Goal: Task Accomplishment & Management: Manage account settings

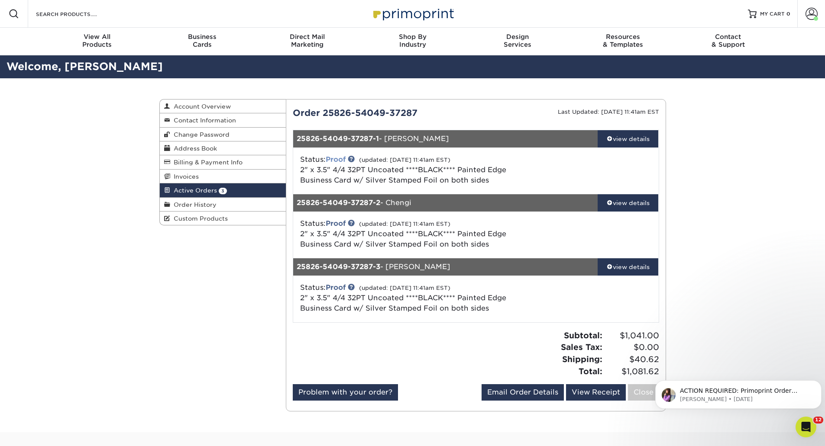
click at [336, 161] on link "Proof" at bounding box center [335, 159] width 20 height 8
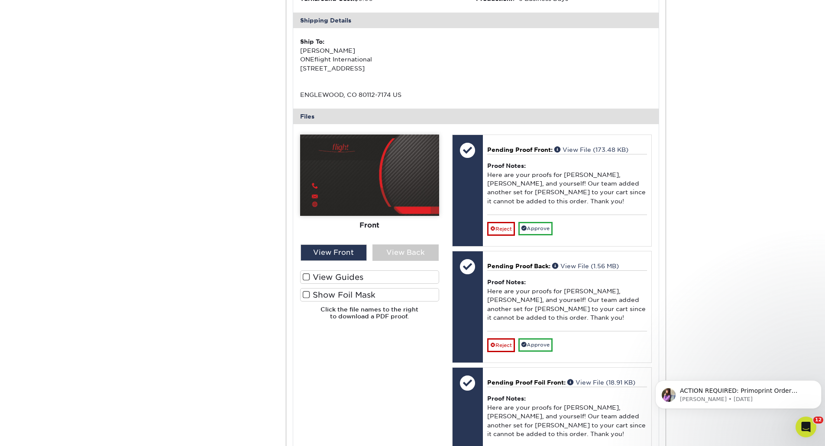
scroll to position [260, 0]
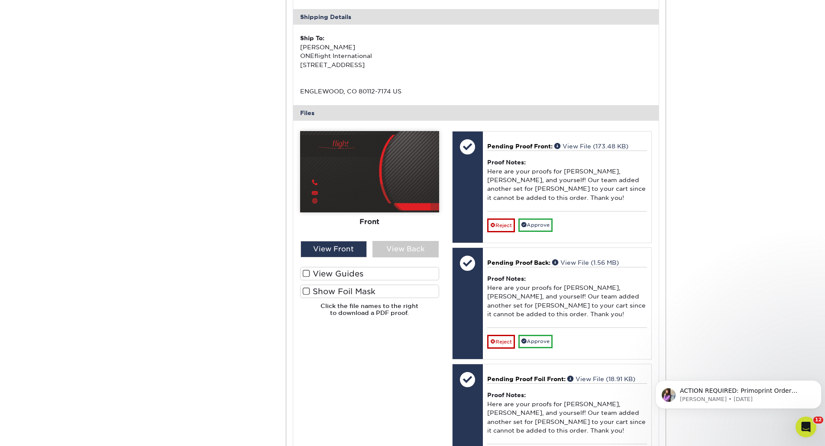
click at [309, 290] on span at bounding box center [306, 291] width 7 height 8
click at [0, 0] on input "Show Foil Mask" at bounding box center [0, 0] width 0 height 0
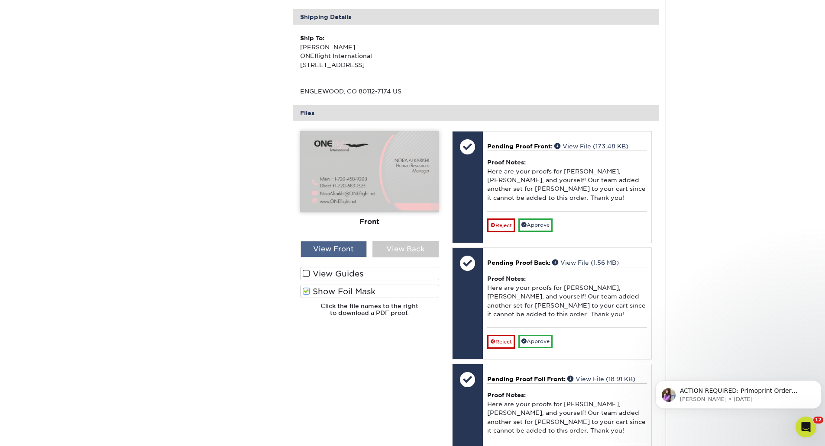
click at [331, 251] on div "View Front" at bounding box center [333, 249] width 66 height 16
click at [335, 251] on div "View Front" at bounding box center [333, 249] width 66 height 16
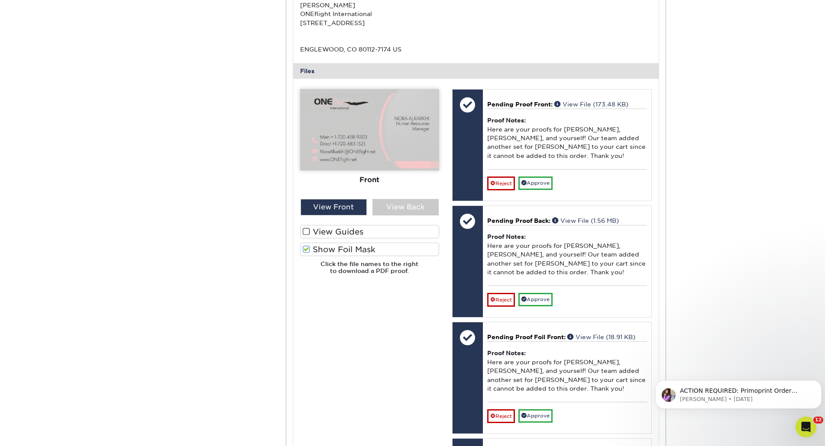
scroll to position [303, 0]
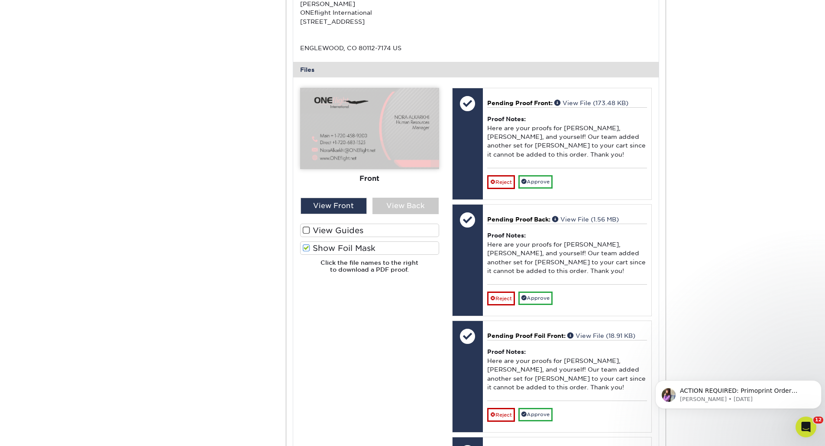
click at [370, 244] on label "Show Foil Mask" at bounding box center [369, 248] width 139 height 13
click at [0, 0] on input "Show Foil Mask" at bounding box center [0, 0] width 0 height 0
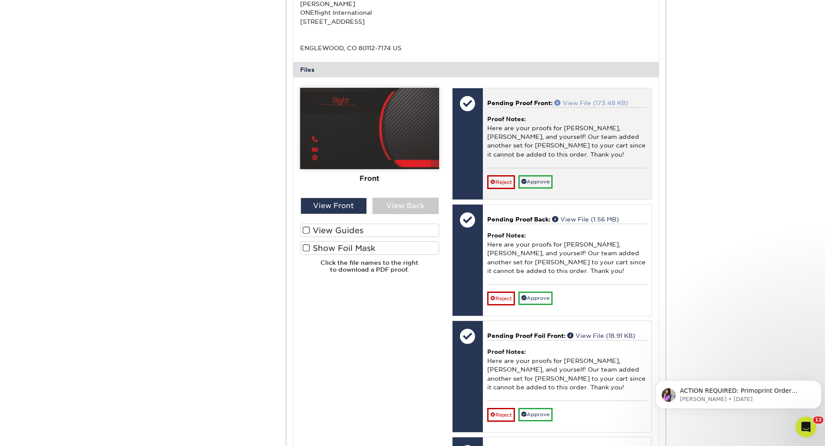
click at [573, 100] on link "View File (173.48 KB)" at bounding box center [591, 103] width 74 height 7
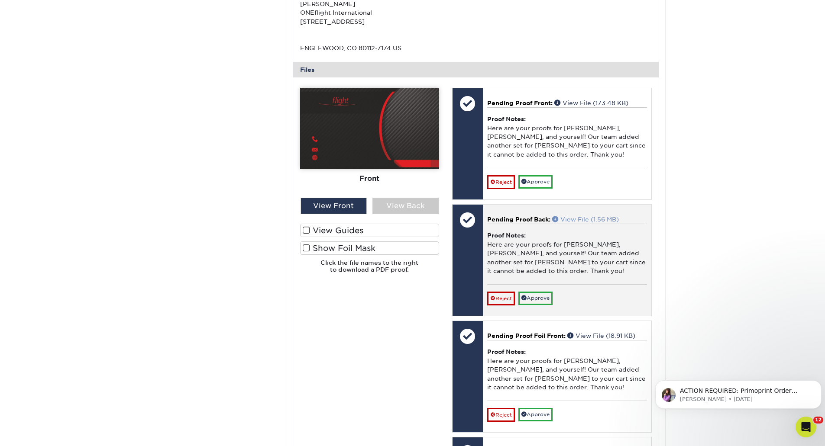
click at [573, 216] on link "View File (1.56 MB)" at bounding box center [585, 219] width 67 height 7
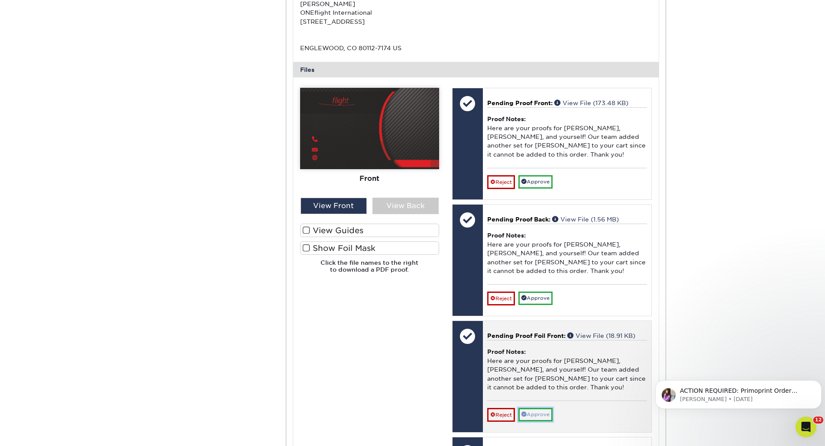
click at [548, 410] on link "Approve" at bounding box center [535, 414] width 34 height 13
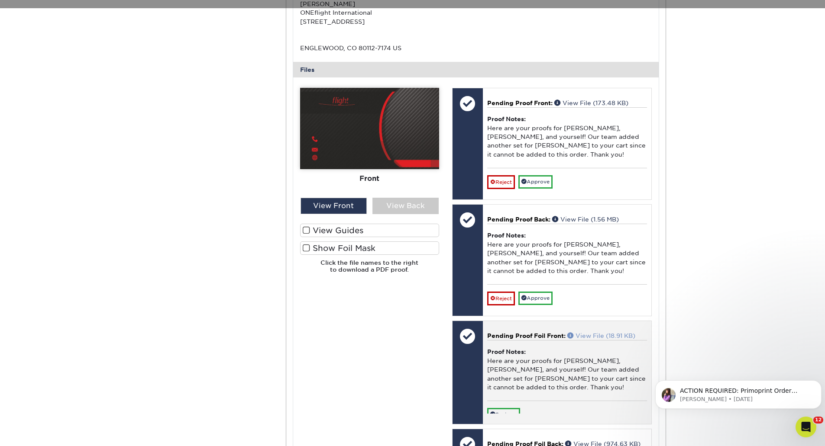
drag, startPoint x: 593, startPoint y: 339, endPoint x: 596, endPoint y: 336, distance: 4.9
click at [593, 338] on p "Pending Proof Foil Front: View File (18.91 KB)" at bounding box center [567, 336] width 160 height 9
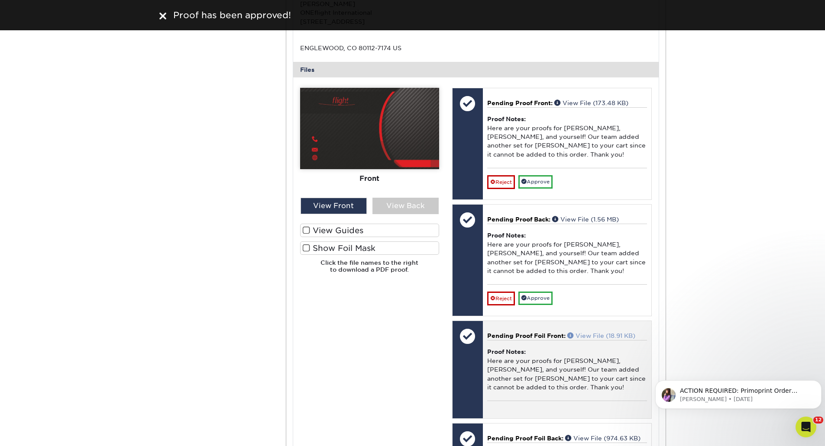
click at [597, 335] on link "View File (18.91 KB)" at bounding box center [601, 335] width 68 height 7
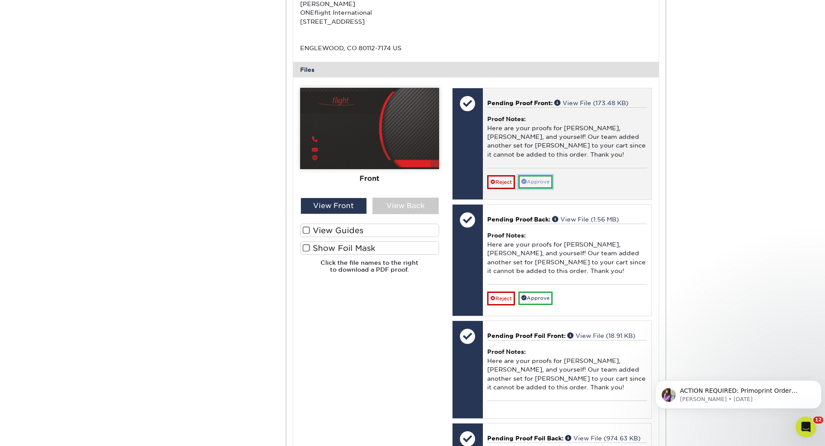
click at [551, 178] on link "Approve" at bounding box center [535, 181] width 34 height 13
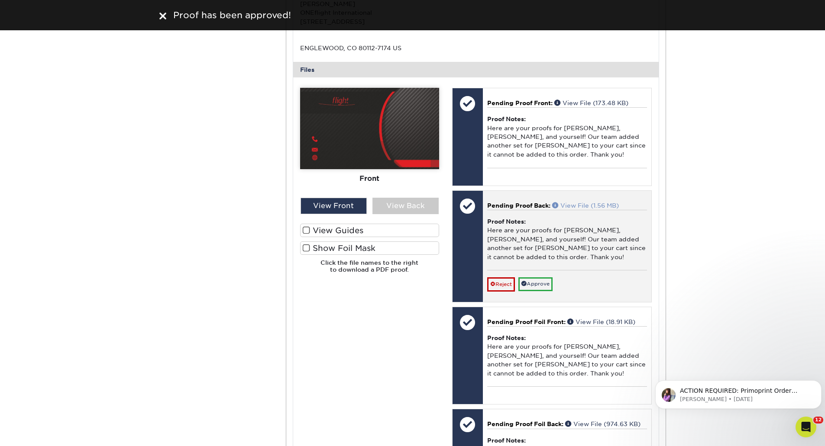
click at [577, 207] on link "View File (1.56 MB)" at bounding box center [585, 205] width 67 height 7
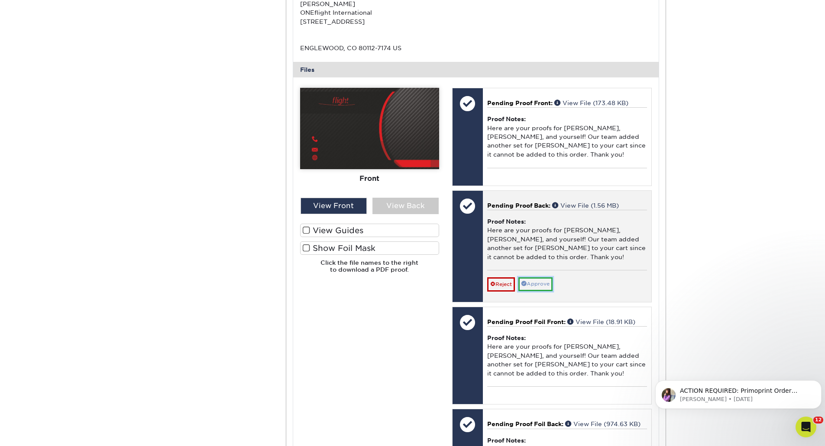
click at [552, 284] on link "Approve" at bounding box center [535, 283] width 34 height 13
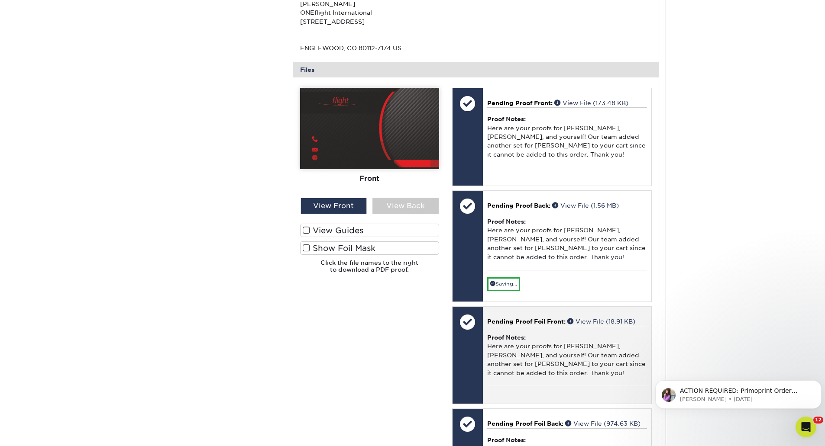
click at [591, 317] on p "Pending Proof Foil Front: View File (18.91 KB)" at bounding box center [567, 321] width 160 height 9
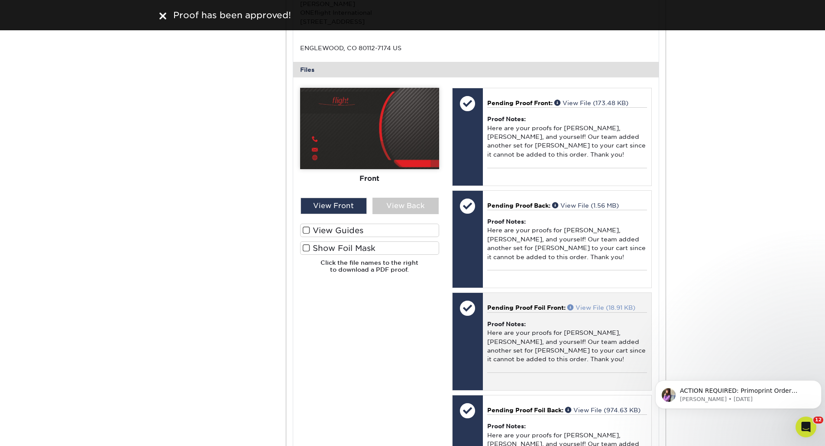
click at [593, 309] on link "View File (18.91 KB)" at bounding box center [601, 307] width 68 height 7
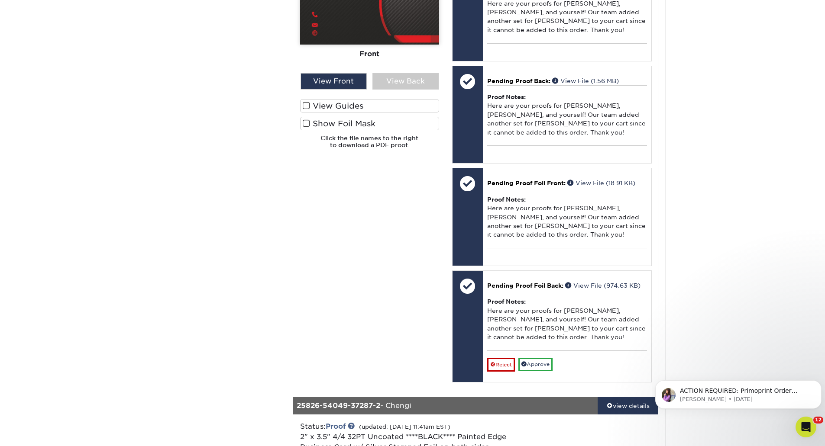
scroll to position [433, 0]
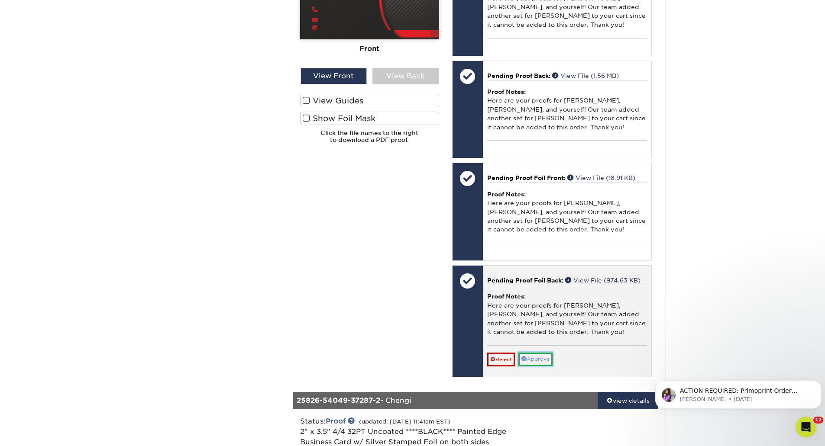
click at [552, 360] on link "Approve" at bounding box center [535, 359] width 34 height 13
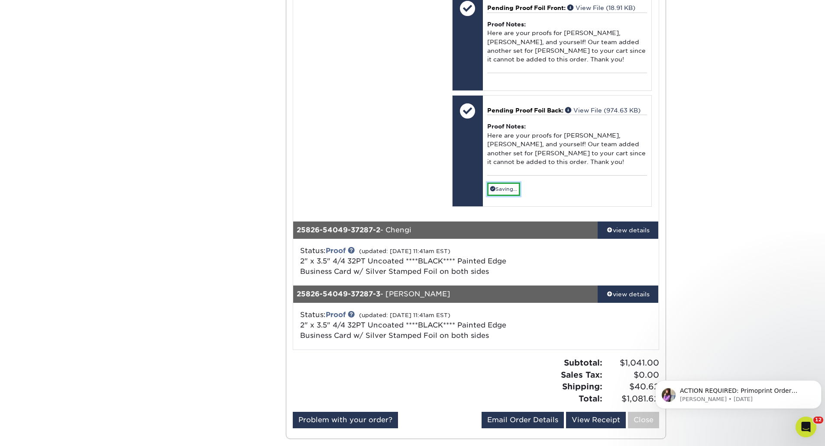
scroll to position [606, 0]
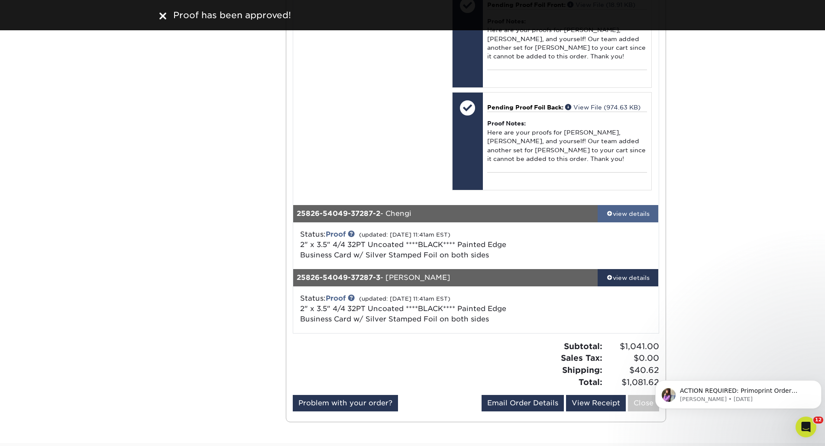
click at [629, 217] on div "view details" at bounding box center [627, 213] width 61 height 9
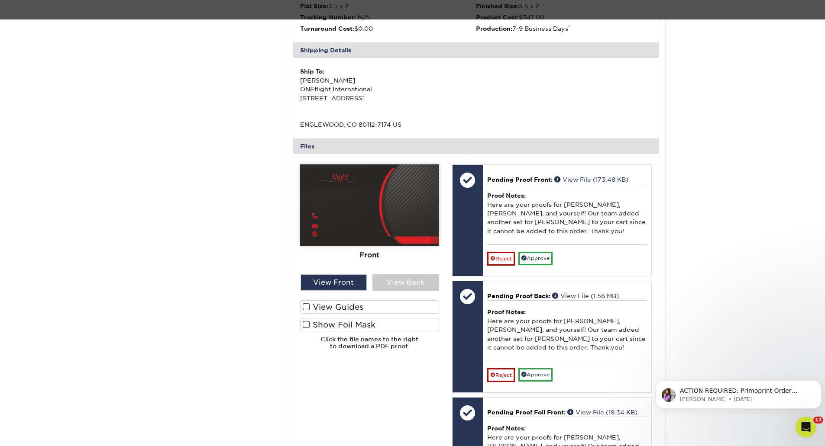
scroll to position [909, 0]
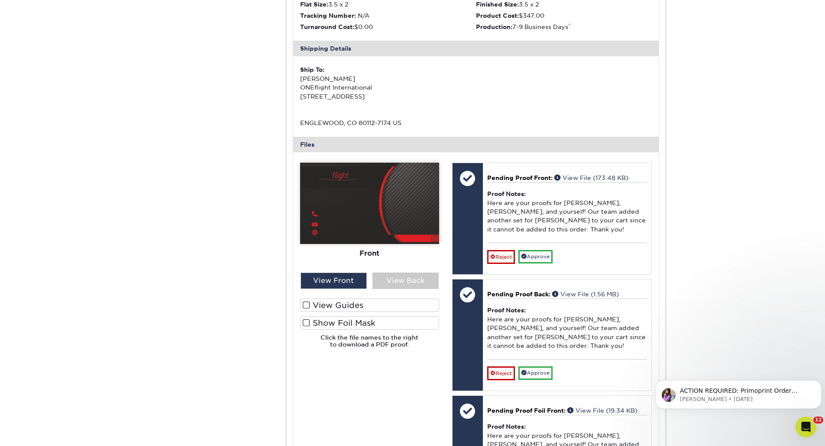
click at [309, 325] on span at bounding box center [306, 323] width 7 height 8
click at [0, 0] on input "Show Foil Mask" at bounding box center [0, 0] width 0 height 0
click at [307, 325] on span at bounding box center [306, 323] width 7 height 8
click at [0, 0] on input "Show Foil Mask" at bounding box center [0, 0] width 0 height 0
click at [307, 324] on span at bounding box center [306, 323] width 7 height 8
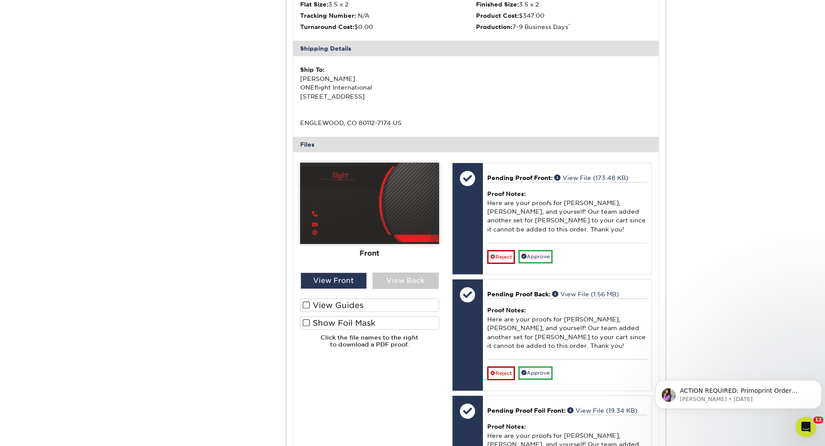
click at [0, 0] on input "Show Foil Mask" at bounding box center [0, 0] width 0 height 0
click at [307, 324] on span at bounding box center [306, 323] width 7 height 8
click at [0, 0] on input "Show Foil Mask" at bounding box center [0, 0] width 0 height 0
click at [317, 323] on label "Show Foil Mask" at bounding box center [369, 322] width 139 height 13
click at [0, 0] on input "Show Foil Mask" at bounding box center [0, 0] width 0 height 0
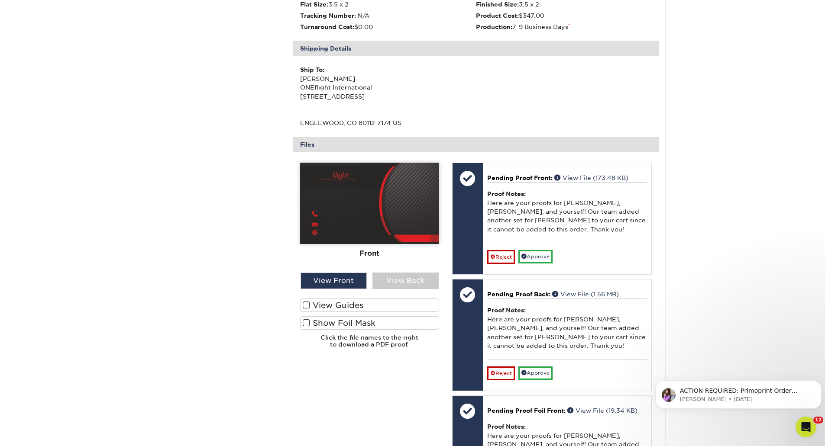
click at [317, 323] on label "Show Foil Mask" at bounding box center [369, 322] width 139 height 13
click at [0, 0] on input "Show Foil Mask" at bounding box center [0, 0] width 0 height 0
click at [309, 323] on span at bounding box center [306, 323] width 7 height 8
click at [0, 0] on input "Show Foil Mask" at bounding box center [0, 0] width 0 height 0
click at [335, 320] on label "Show Foil Mask" at bounding box center [369, 322] width 139 height 13
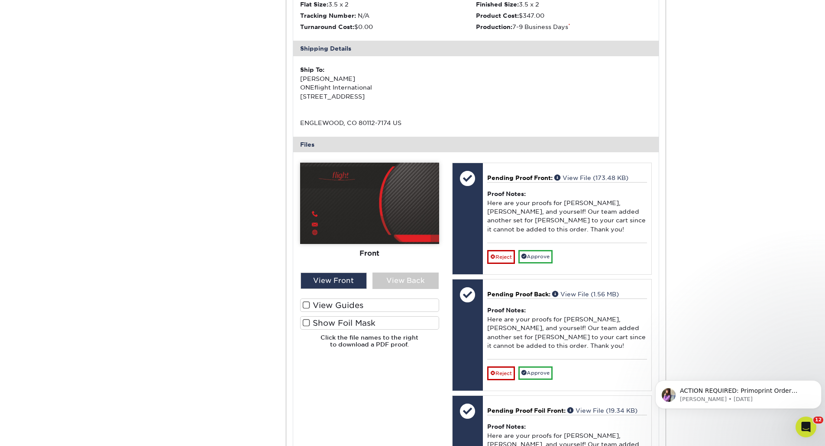
click at [0, 0] on input "Show Foil Mask" at bounding box center [0, 0] width 0 height 0
click at [306, 323] on span at bounding box center [306, 323] width 7 height 8
click at [0, 0] on input "Show Foil Mask" at bounding box center [0, 0] width 0 height 0
click at [306, 319] on span at bounding box center [306, 323] width 7 height 8
click at [0, 0] on input "Show Foil Mask" at bounding box center [0, 0] width 0 height 0
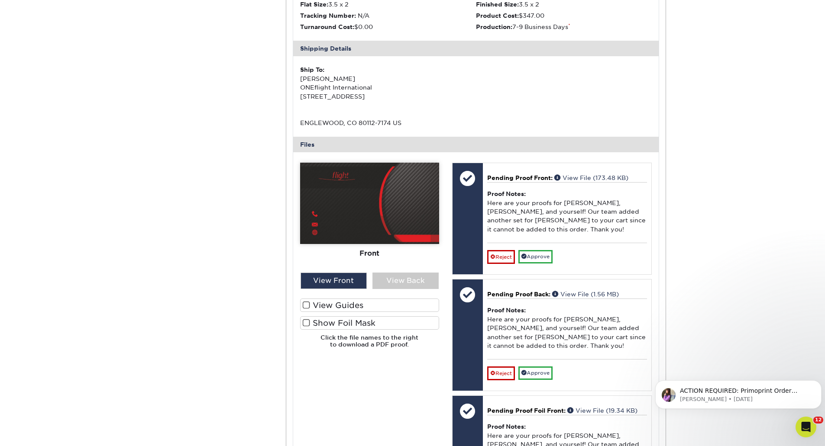
click at [308, 324] on span at bounding box center [306, 323] width 7 height 8
click at [0, 0] on input "Show Foil Mask" at bounding box center [0, 0] width 0 height 0
click at [304, 322] on span at bounding box center [306, 323] width 7 height 8
click at [0, 0] on input "Show Foil Mask" at bounding box center [0, 0] width 0 height 0
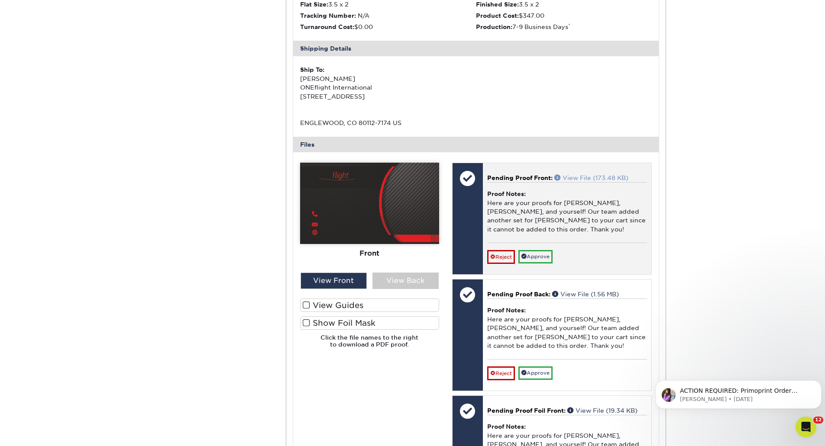
click at [599, 179] on link "View File (173.48 KB)" at bounding box center [591, 177] width 74 height 7
click at [549, 257] on link "Approve" at bounding box center [535, 256] width 34 height 13
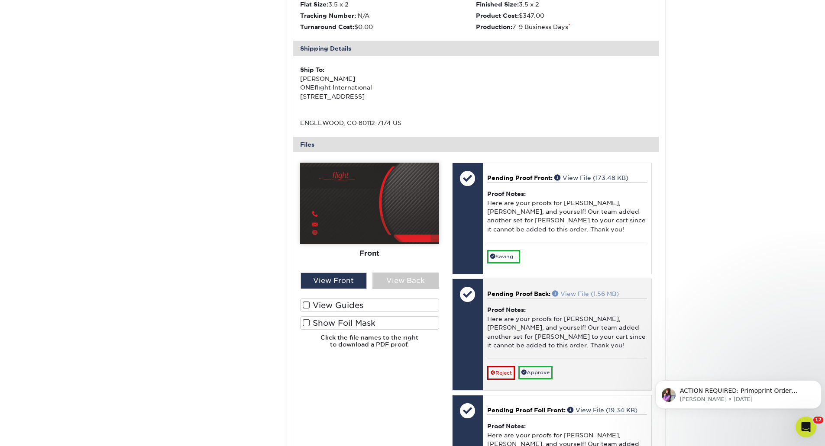
click at [582, 291] on link "View File (1.56 MB)" at bounding box center [585, 293] width 67 height 7
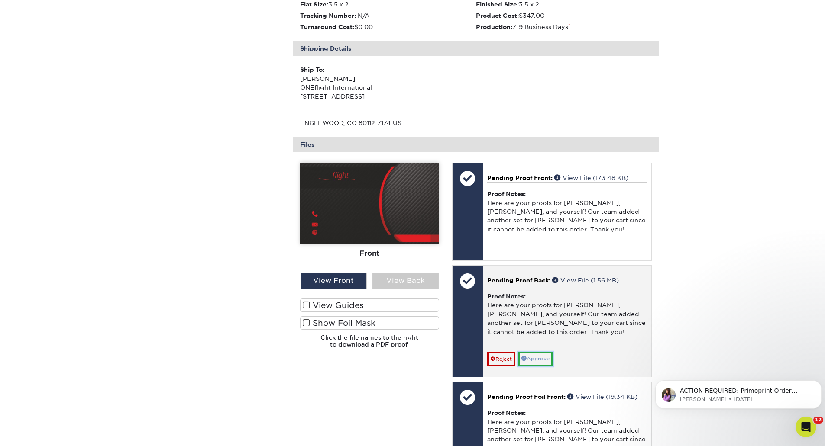
click at [547, 355] on link "Approve" at bounding box center [535, 358] width 34 height 13
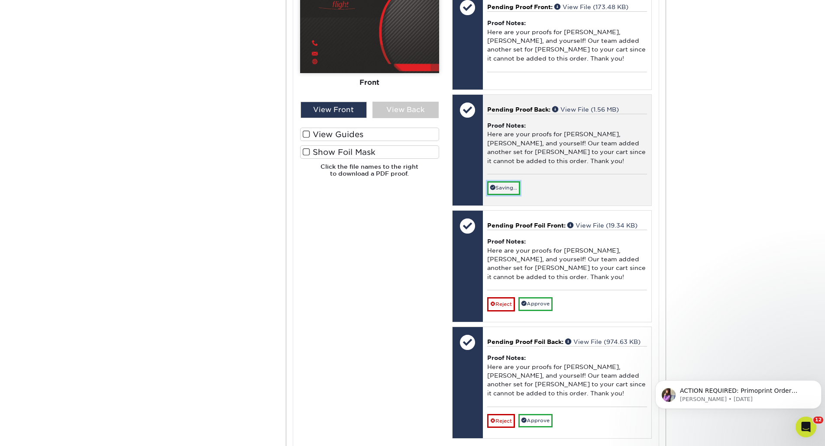
scroll to position [1082, 0]
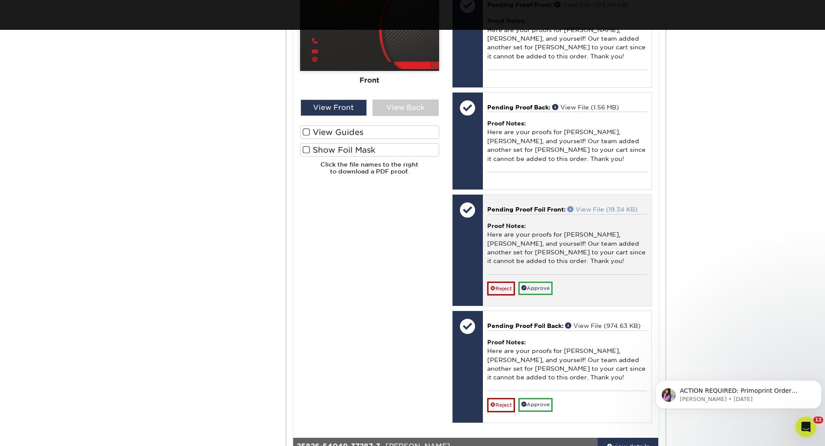
click at [602, 224] on div "Proof Notes: Here are your proofs for [PERSON_NAME], Chengi, and yourself! Our …" at bounding box center [567, 244] width 160 height 60
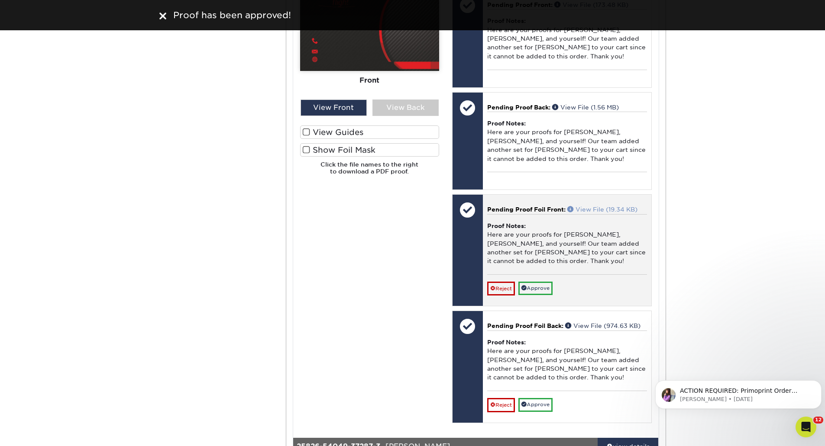
click at [609, 209] on link "View File (19.34 KB)" at bounding box center [602, 209] width 70 height 7
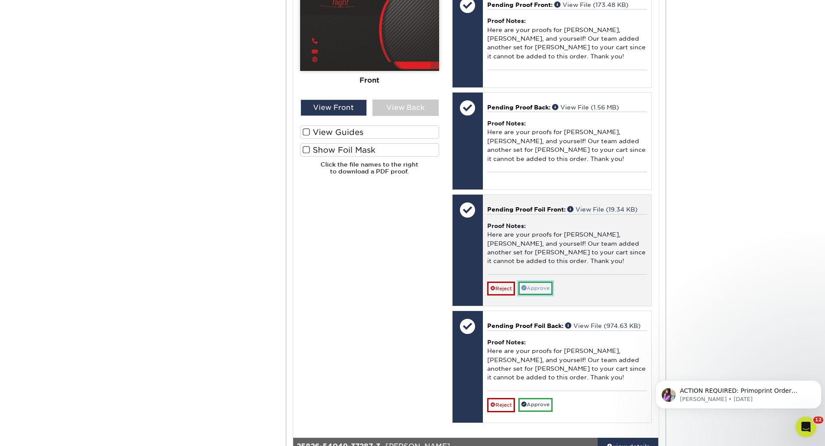
click at [548, 289] on link "Approve" at bounding box center [535, 288] width 34 height 13
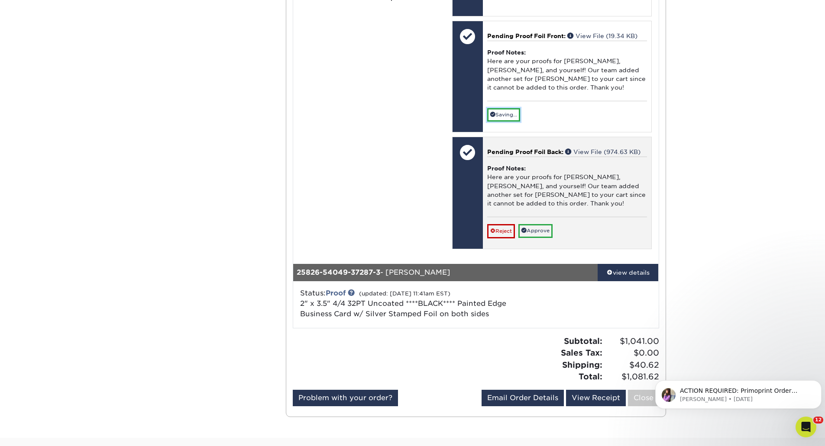
scroll to position [1255, 0]
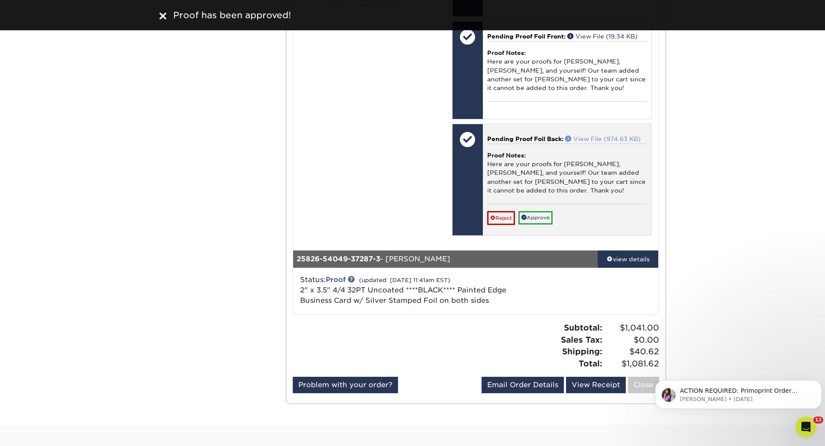
click at [606, 138] on link "View File (974.63 KB)" at bounding box center [602, 138] width 75 height 7
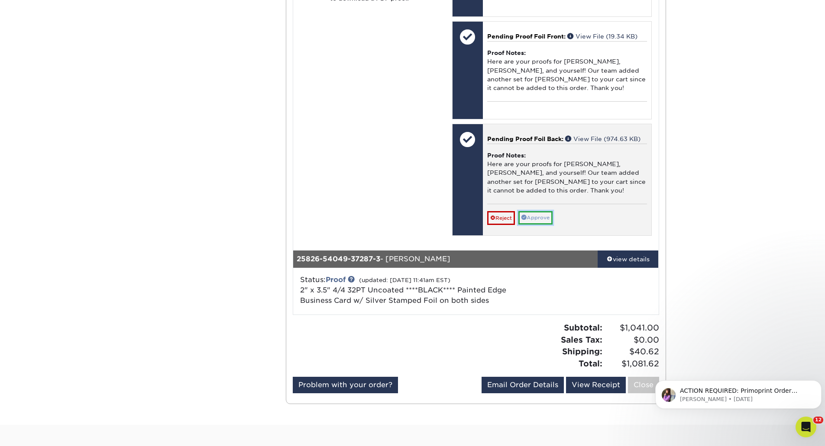
click at [548, 219] on link "Approve" at bounding box center [535, 217] width 34 height 13
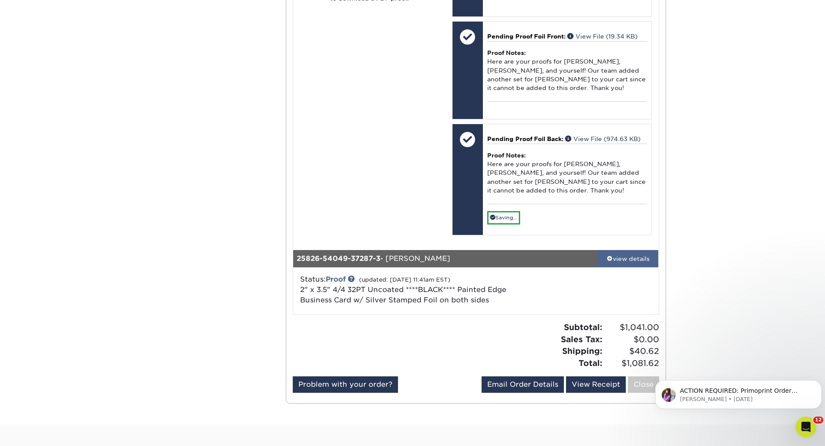
click at [625, 253] on link "view details" at bounding box center [627, 258] width 61 height 17
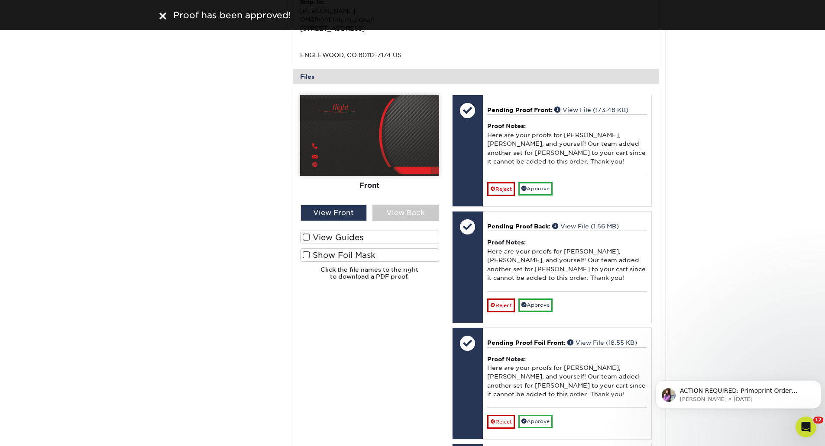
scroll to position [1682, 0]
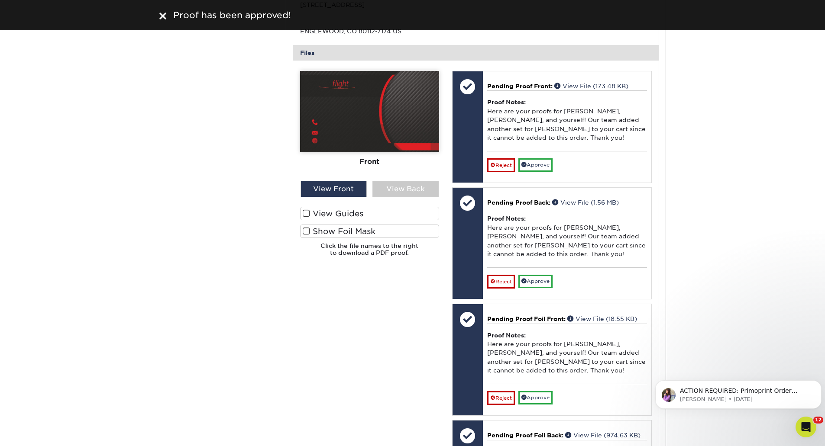
click at [307, 233] on span at bounding box center [306, 231] width 7 height 8
click at [0, 0] on input "Show Foil Mask" at bounding box center [0, 0] width 0 height 0
click at [307, 233] on span at bounding box center [306, 231] width 7 height 8
click at [0, 0] on input "Show Foil Mask" at bounding box center [0, 0] width 0 height 0
click at [317, 229] on label "Show Foil Mask" at bounding box center [369, 231] width 139 height 13
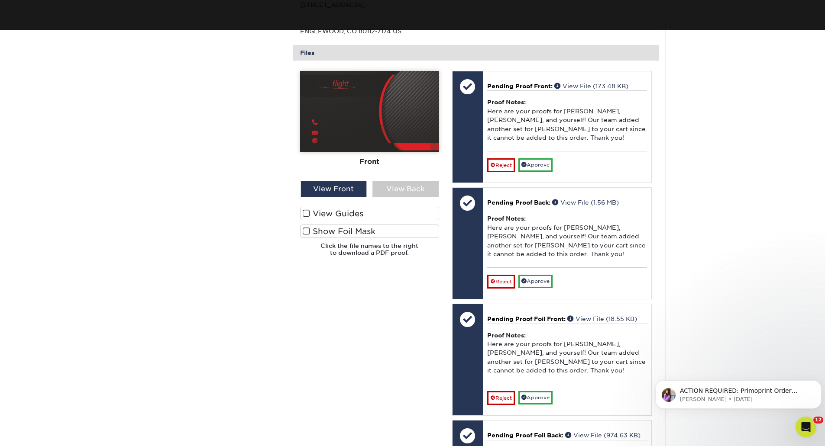
click at [0, 0] on input "Show Foil Mask" at bounding box center [0, 0] width 0 height 0
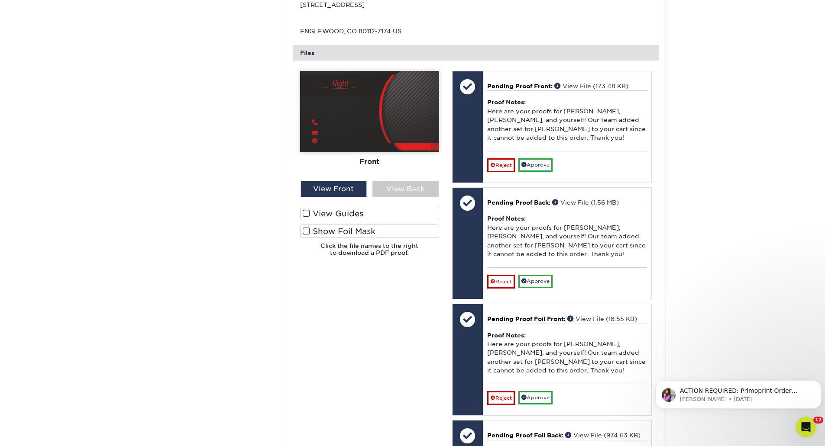
click at [308, 230] on span at bounding box center [306, 231] width 7 height 8
click at [0, 0] on input "Show Foil Mask" at bounding box center [0, 0] width 0 height 0
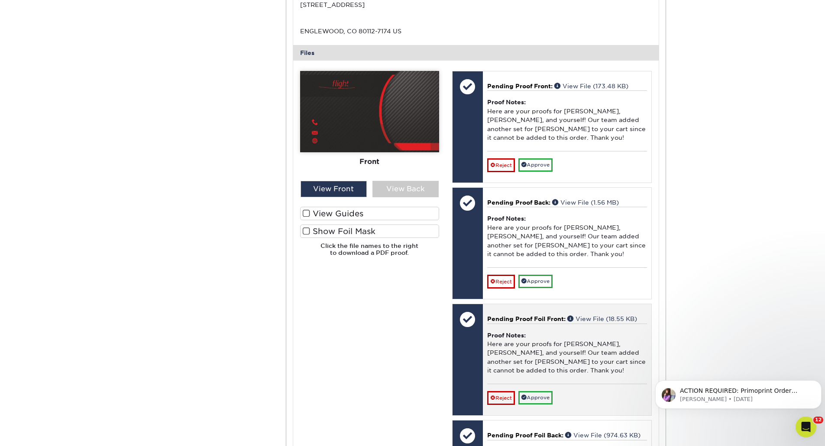
click at [609, 315] on p "Pending Proof Foil Front: View File (18.55 KB)" at bounding box center [567, 319] width 160 height 9
click at [609, 317] on link "View File (18.55 KB)" at bounding box center [602, 319] width 70 height 7
